Goal: Task Accomplishment & Management: Manage account settings

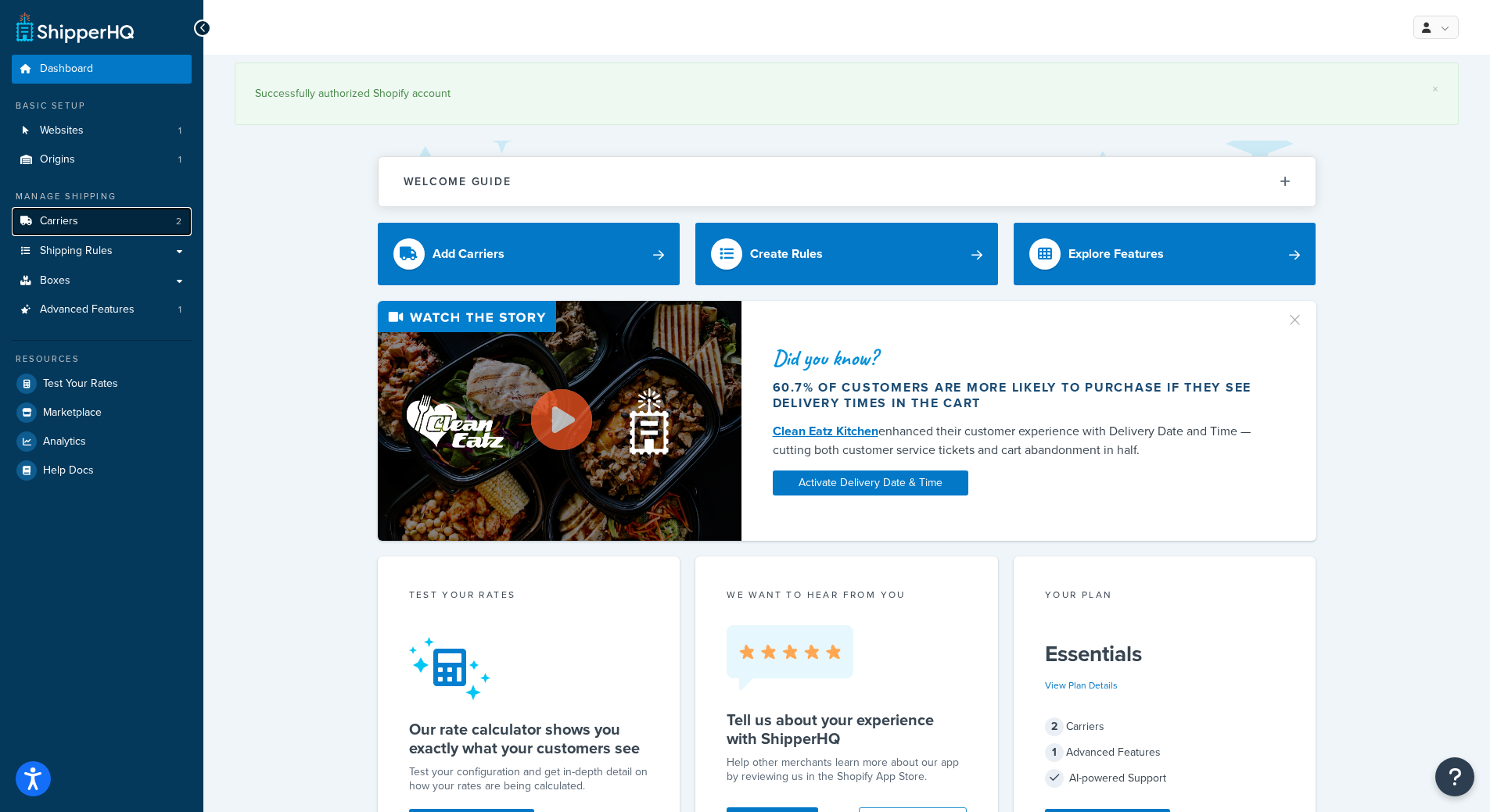
click at [86, 222] on link "Carriers 2" at bounding box center [102, 221] width 180 height 29
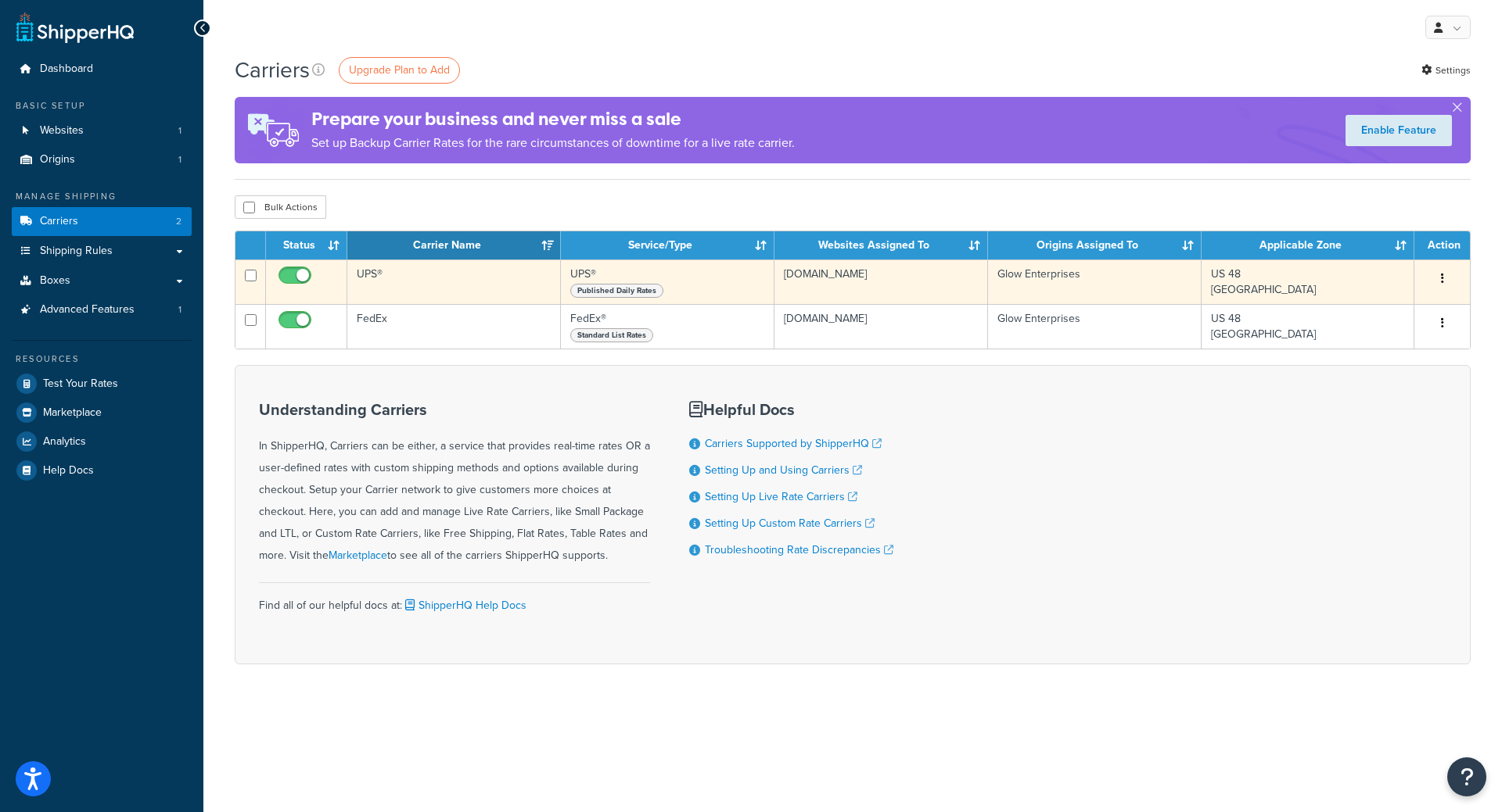
click at [475, 280] on td "UPS®" at bounding box center [454, 282] width 213 height 45
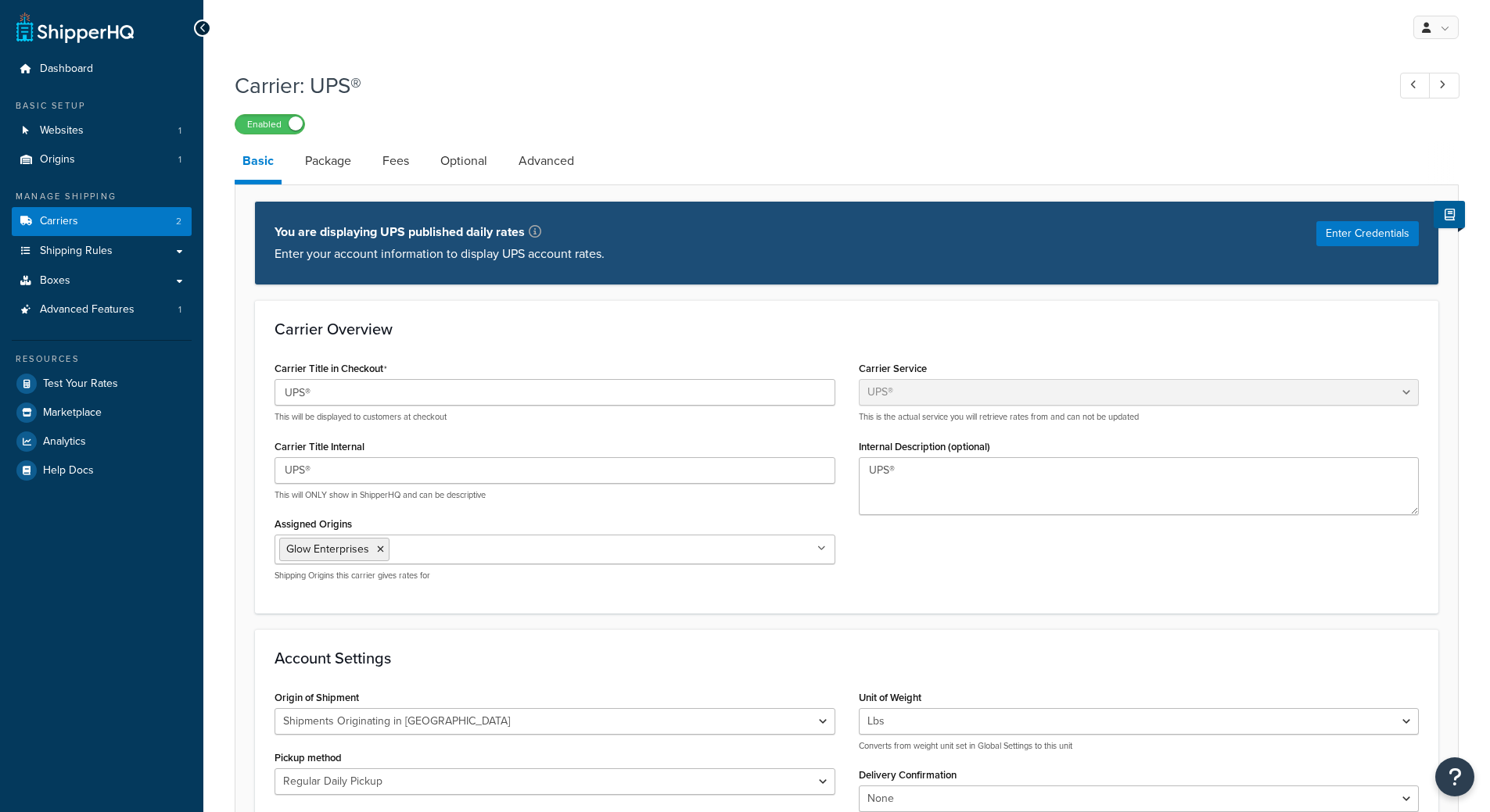
select select "ups"
select select "us"
click at [340, 166] on link "Package" at bounding box center [329, 161] width 62 height 37
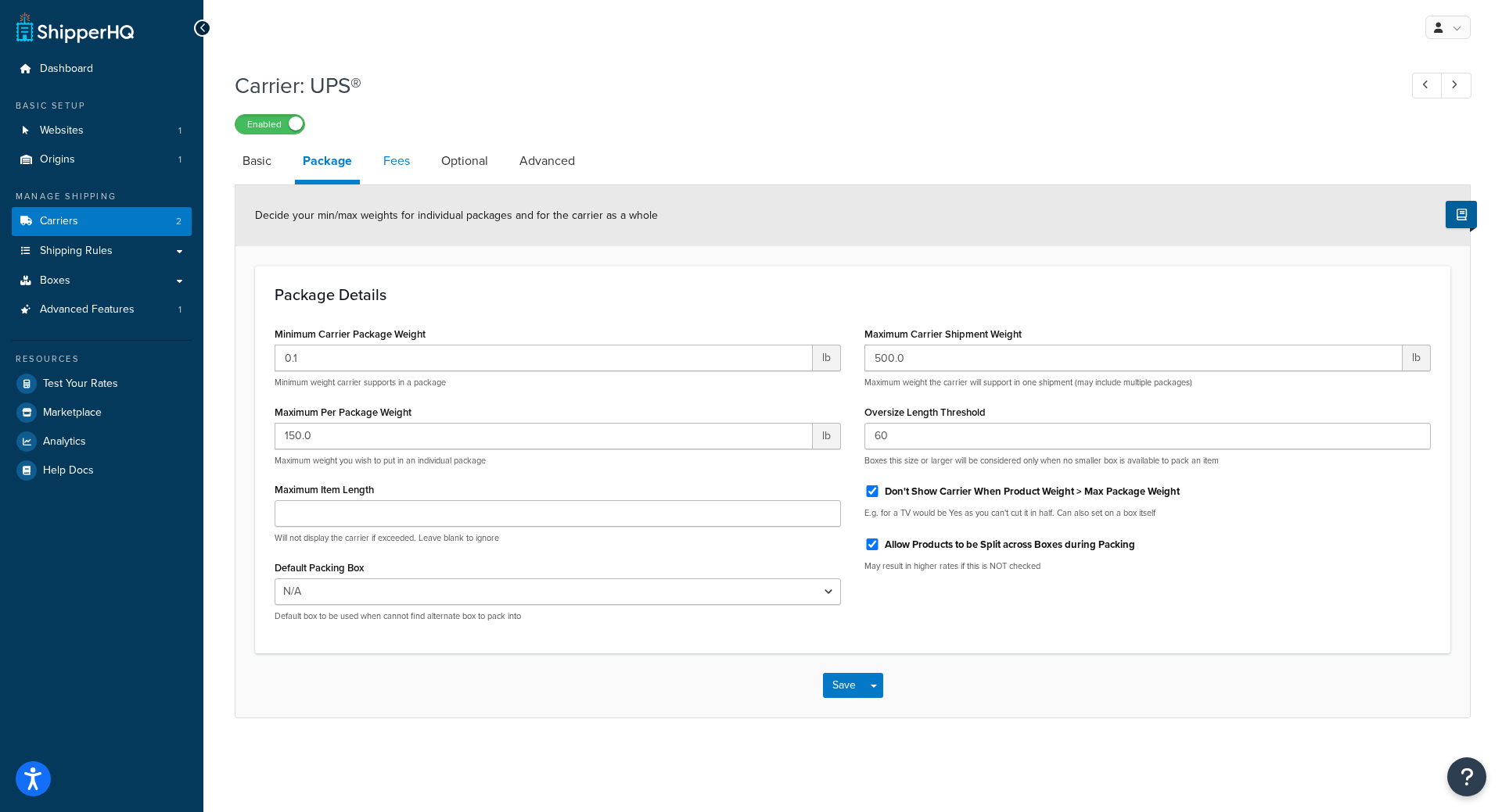
click at [394, 160] on link "Fees" at bounding box center [396, 161] width 42 height 37
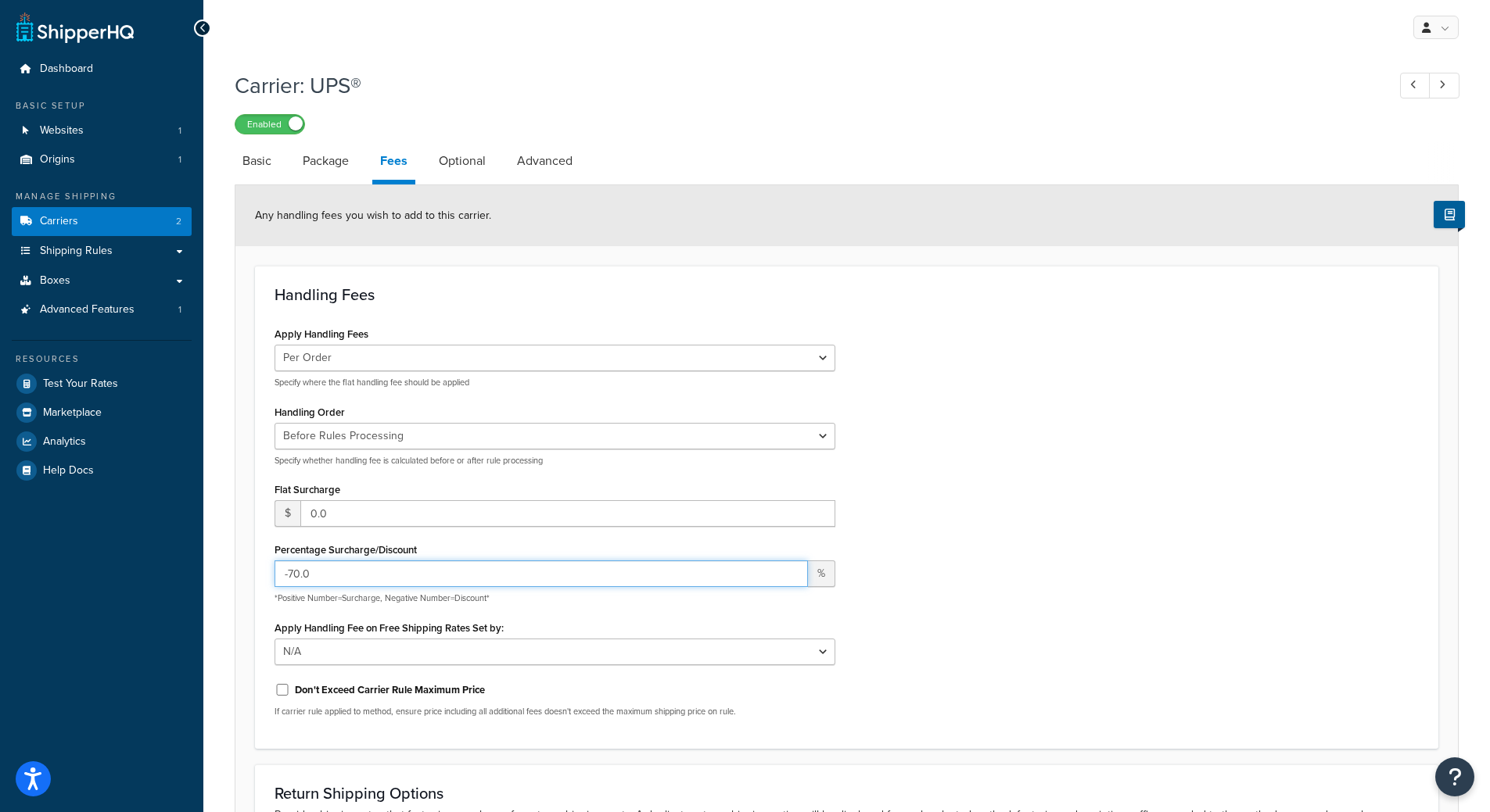
click at [337, 573] on input "-70.0" at bounding box center [541, 573] width 533 height 26
